Goal: Transaction & Acquisition: Purchase product/service

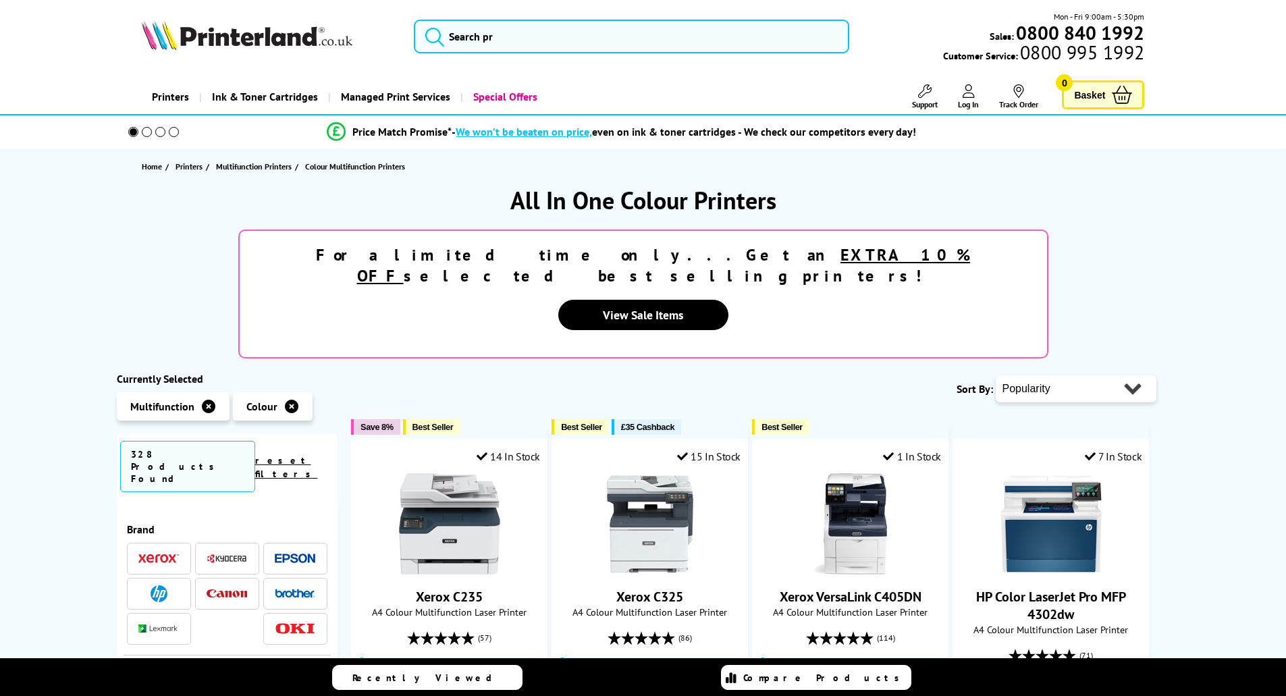
click at [1057, 375] on select "Popularity Rating Price - Low to High Price - High to Low Running Costs - Low t…" at bounding box center [1075, 388] width 161 height 27
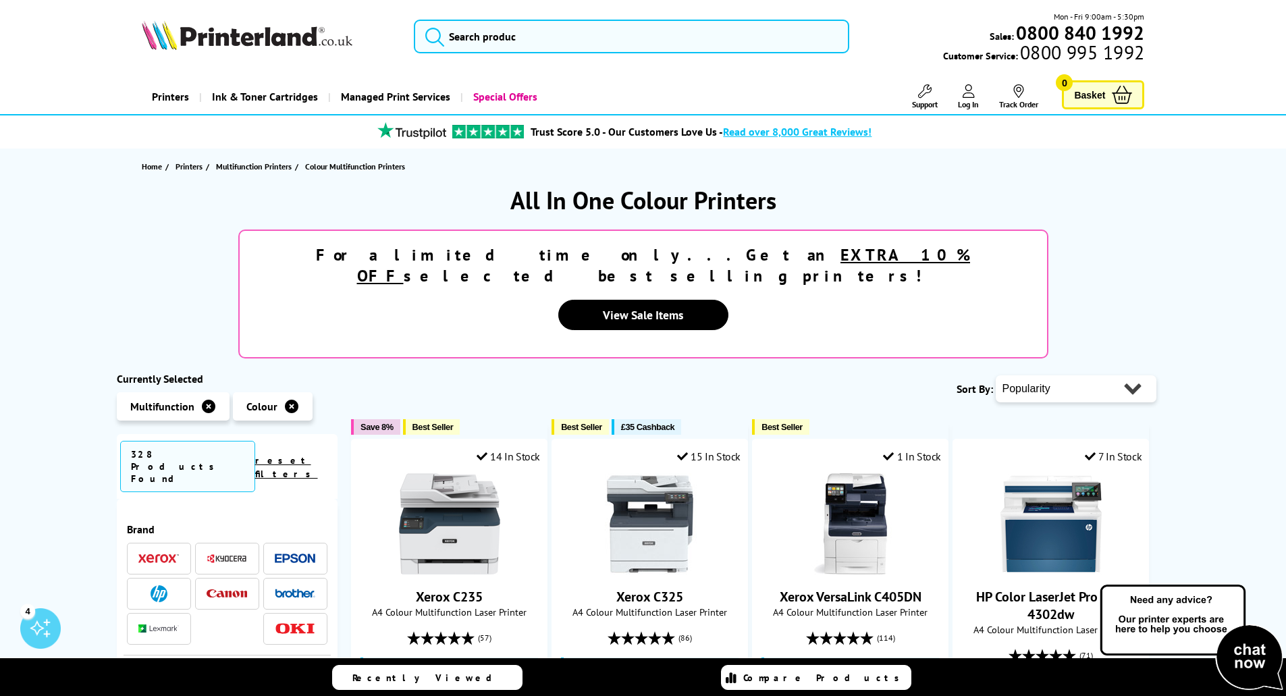
select select "Price Ascending"
click at [995, 375] on select "Popularity Rating Price - Low to High Price - High to Low Running Costs - Low t…" at bounding box center [1075, 388] width 161 height 27
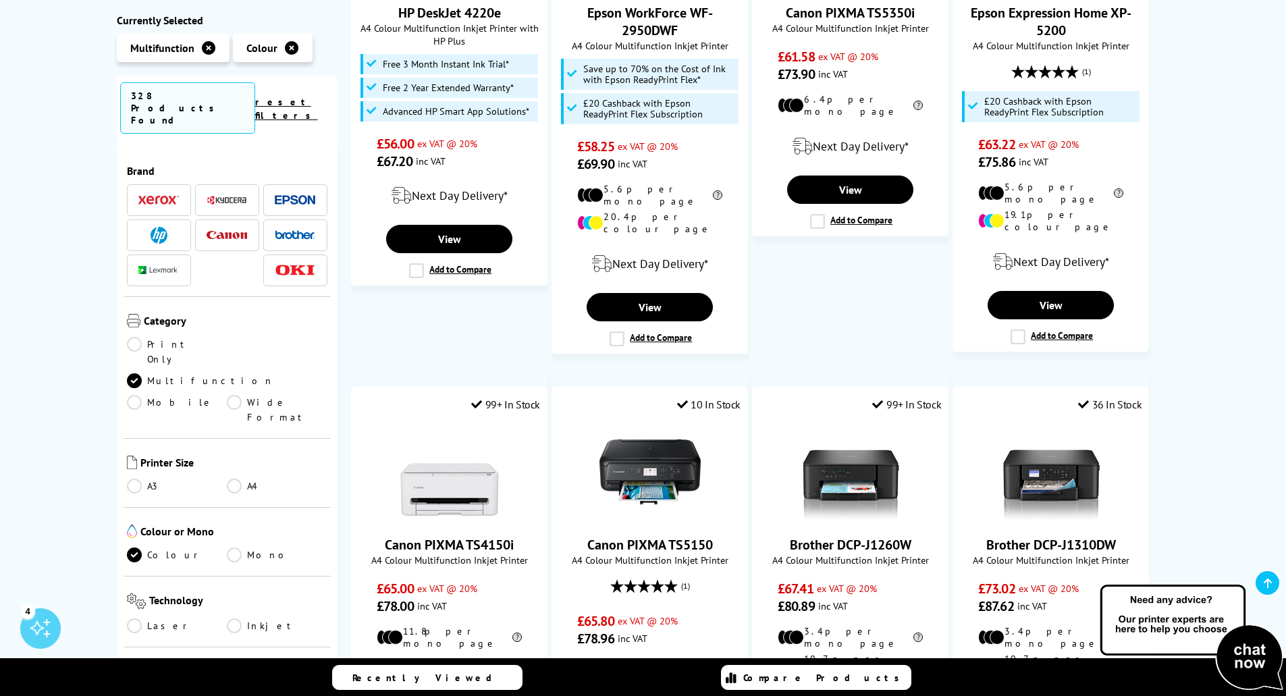
scroll to position [1147, 0]
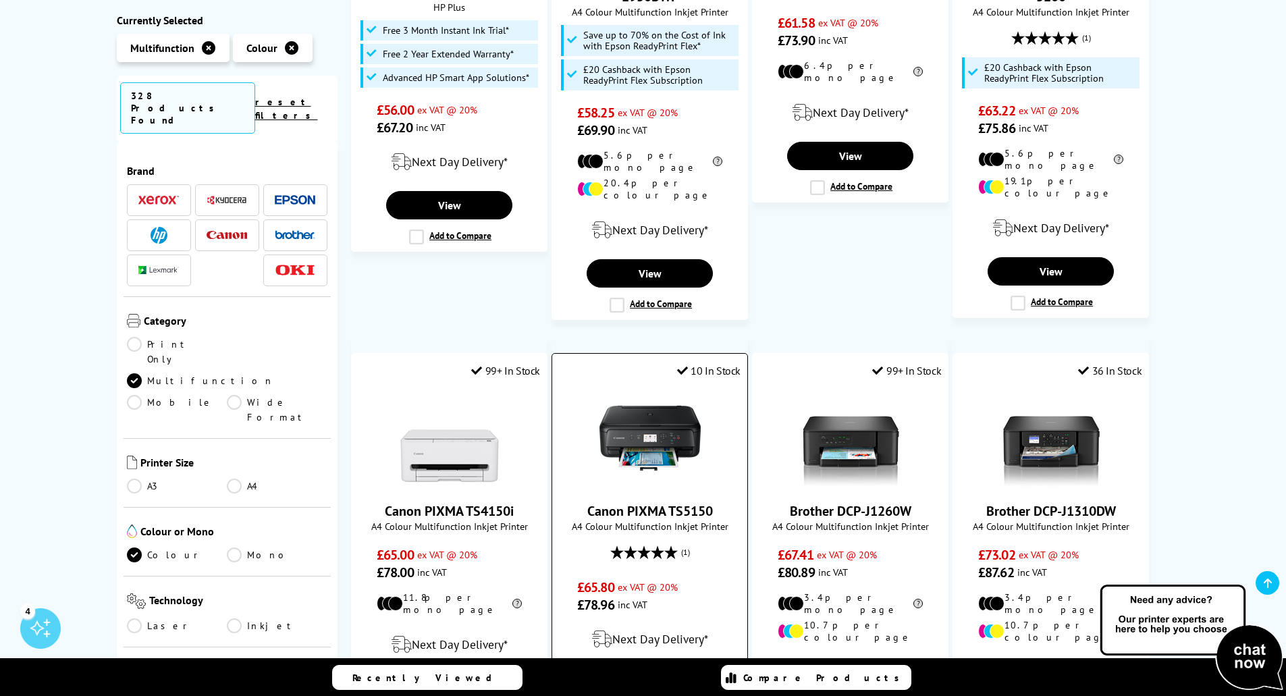
click at [660, 387] on img at bounding box center [649, 437] width 101 height 101
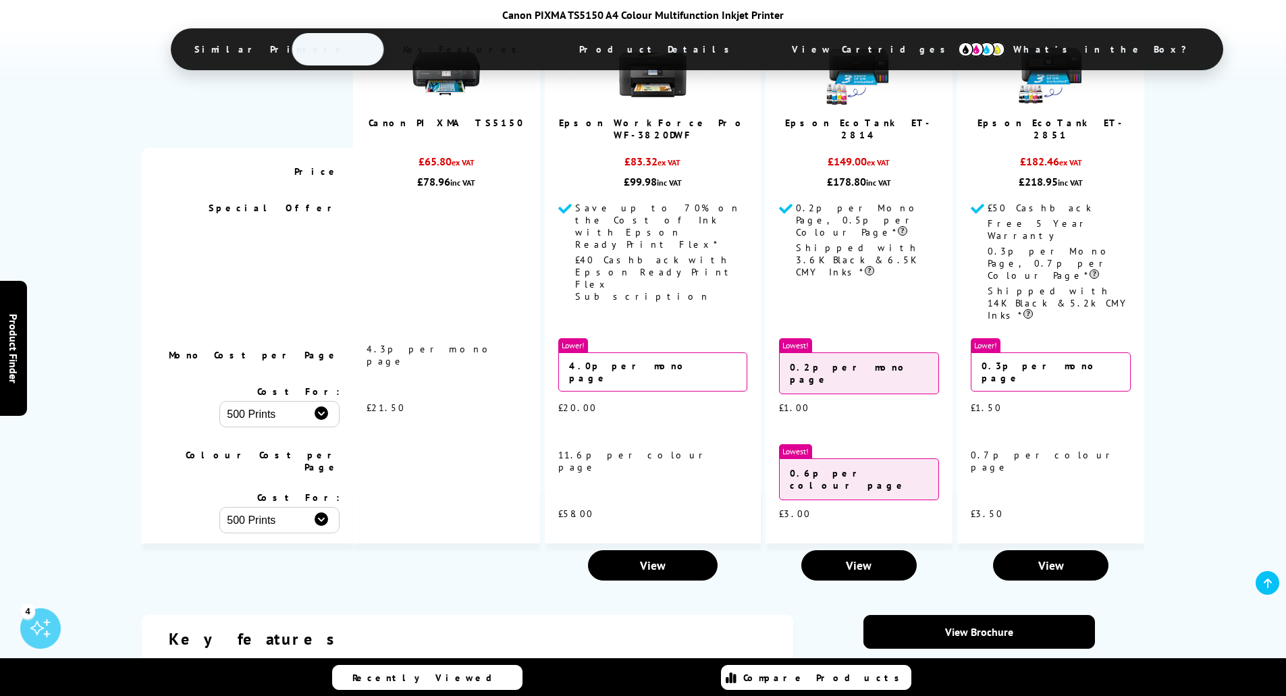
scroll to position [1417, 0]
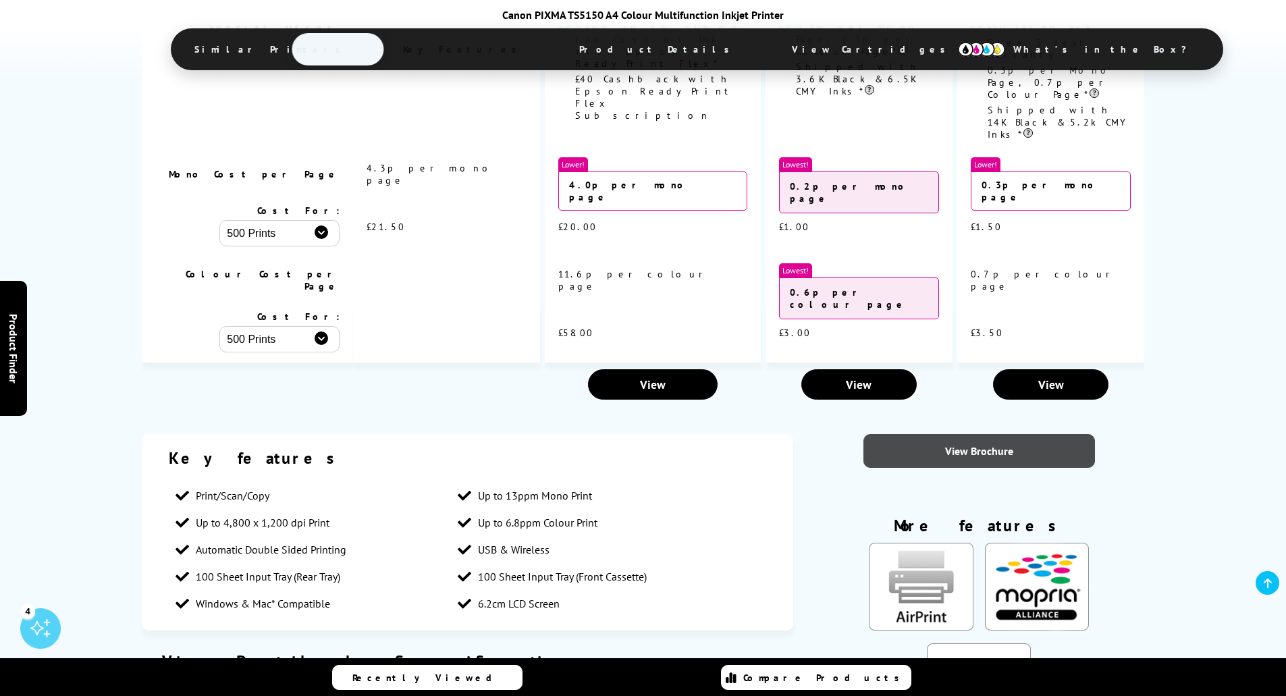
click at [944, 434] on link "View Brochure" at bounding box center [978, 451] width 231 height 34
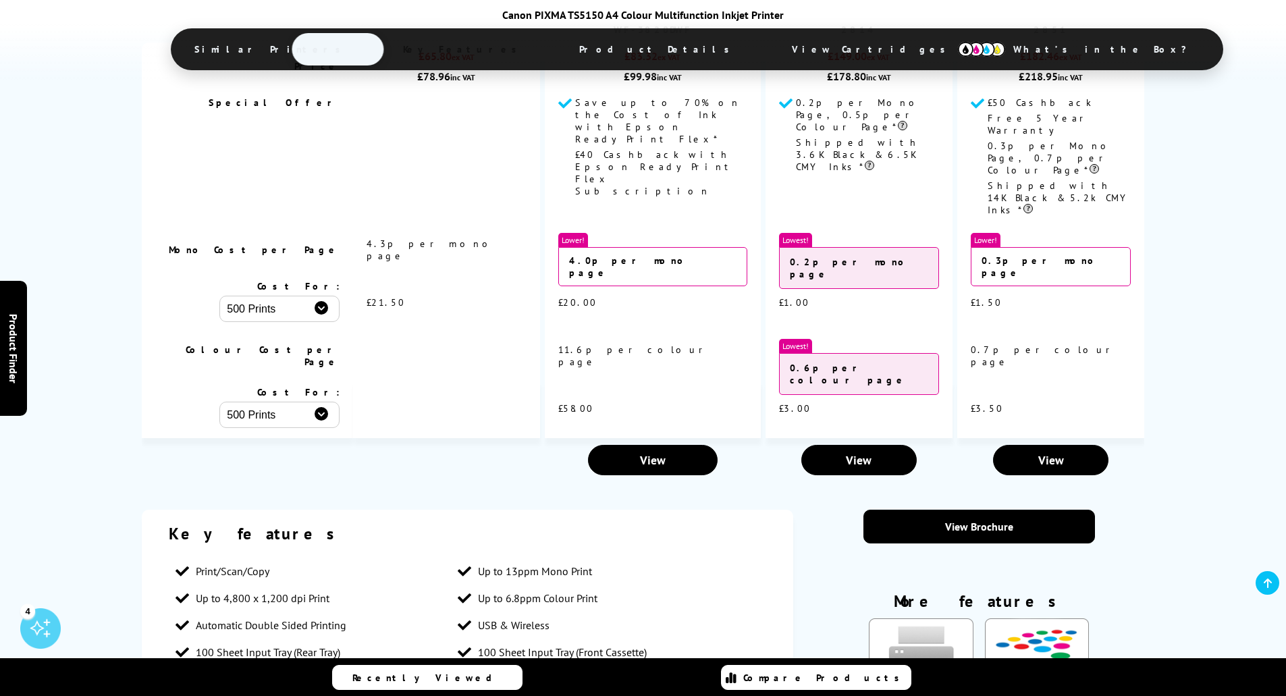
scroll to position [1282, 0]
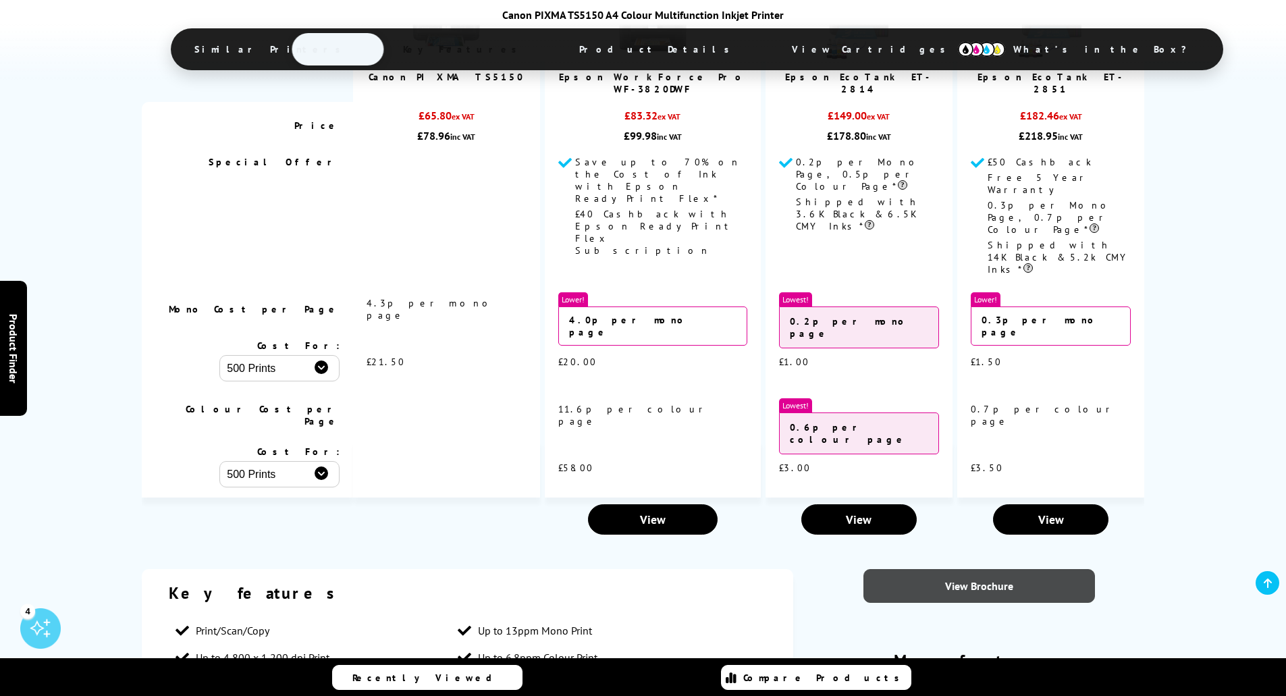
click at [972, 569] on link "View Brochure" at bounding box center [978, 586] width 231 height 34
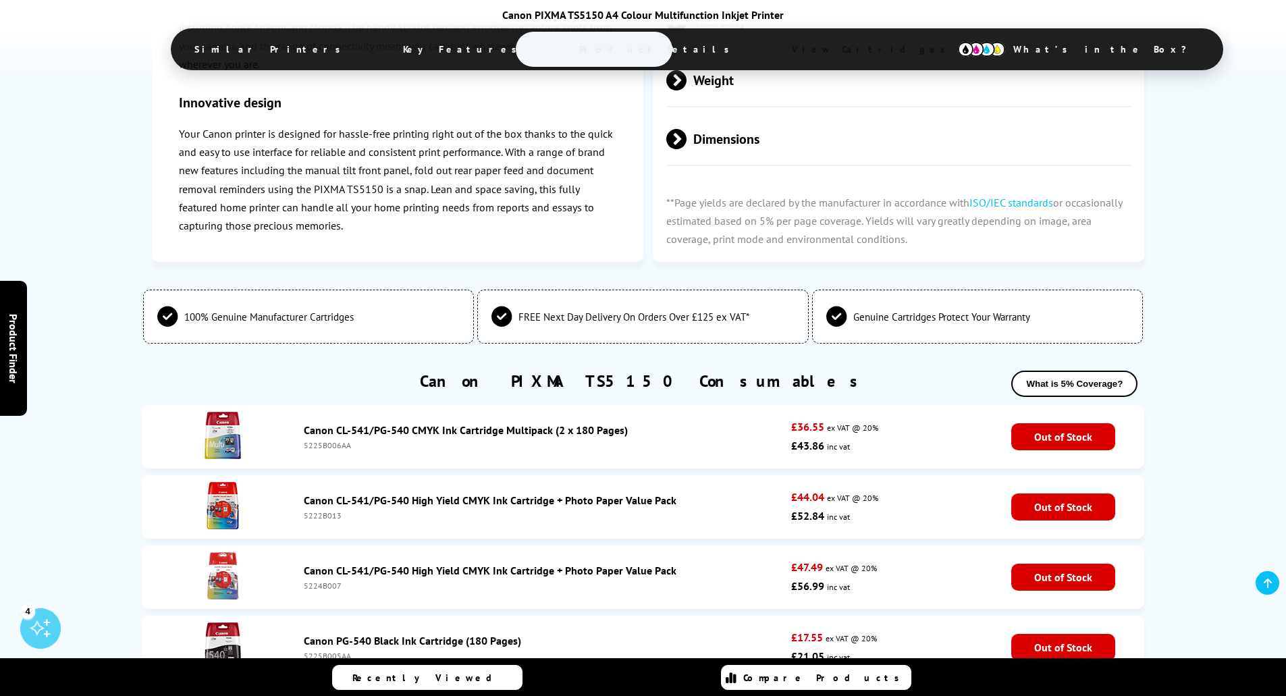
scroll to position [2969, 0]
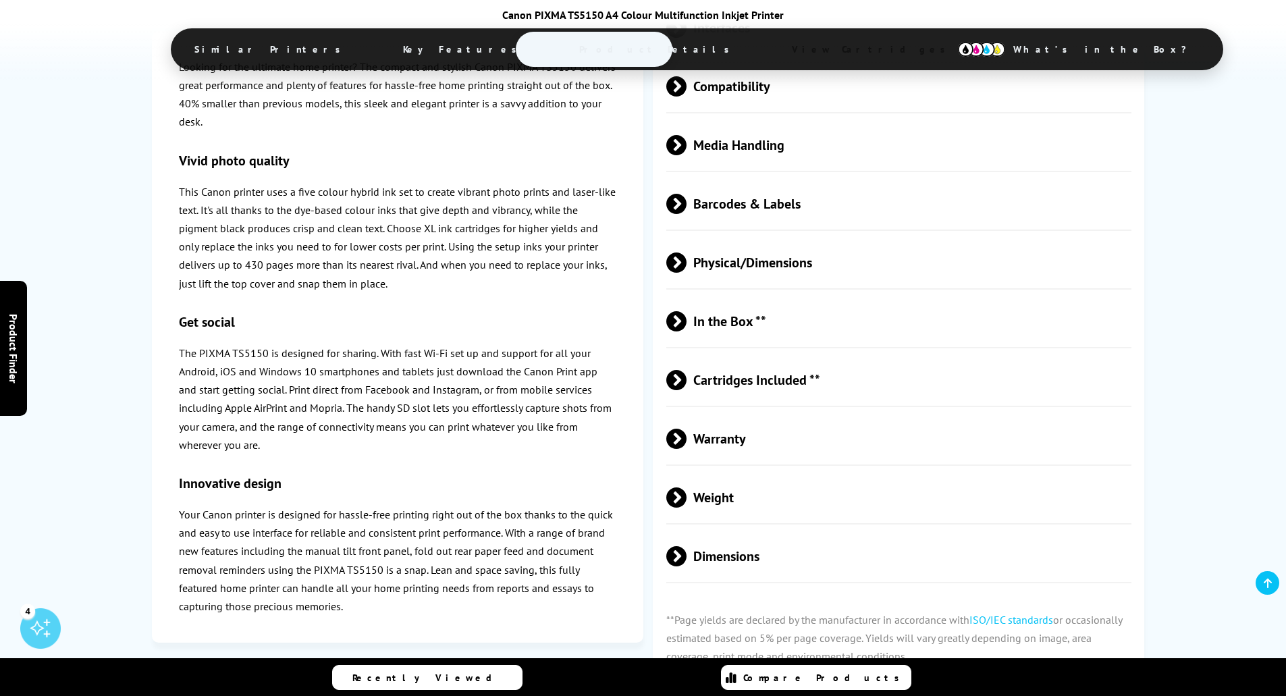
click at [787, 355] on span "Cartridges Included **" at bounding box center [899, 380] width 466 height 51
